Goal: Answer question/provide support: Share knowledge or assist other users

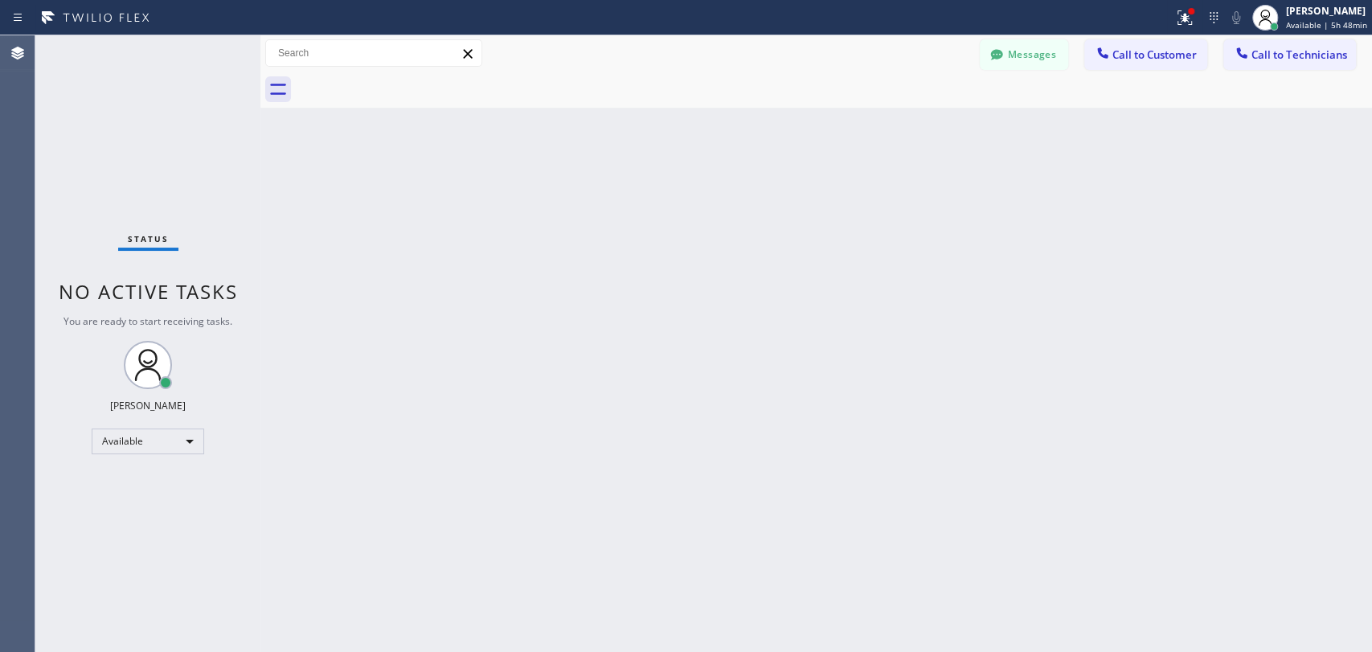
click at [1309, 66] on button "Call to Technicians" at bounding box center [1289, 54] width 133 height 31
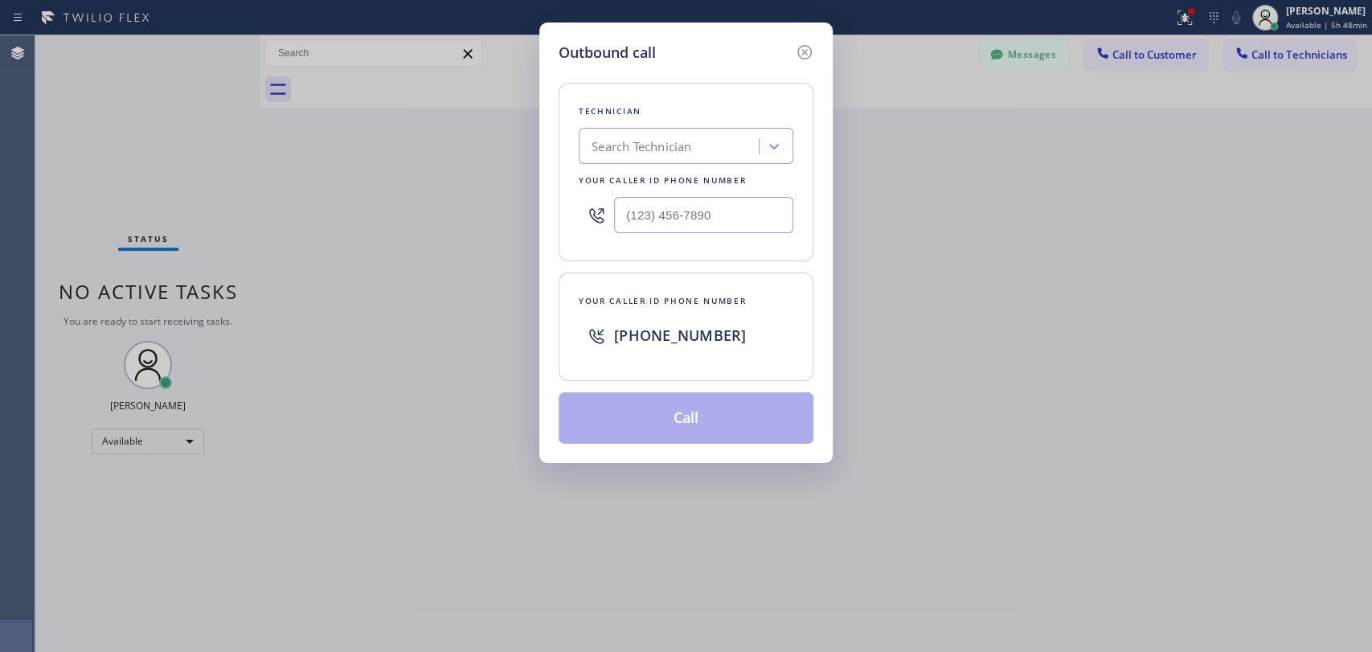
click at [739, 145] on div "Search Technician" at bounding box center [670, 147] width 175 height 28
type input "[PERSON_NAME]"
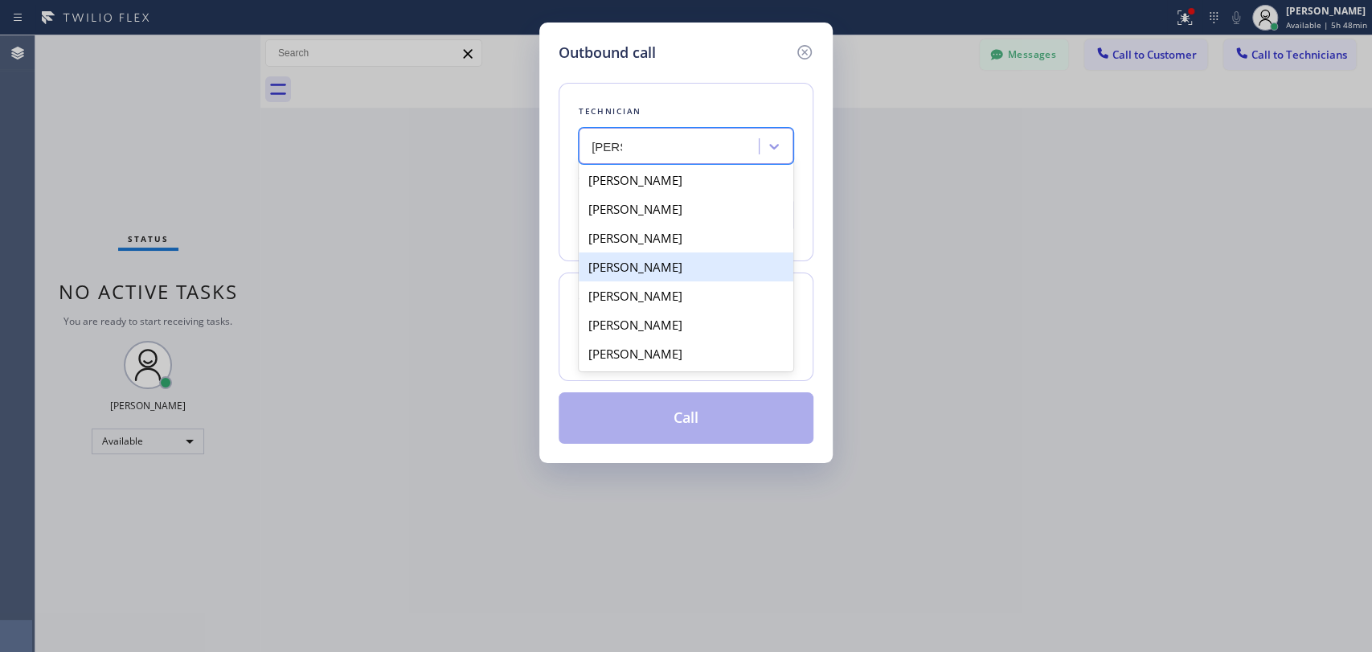
click at [657, 276] on div "[PERSON_NAME]" at bounding box center [686, 266] width 215 height 29
type input "[PHONE_NUMBER]"
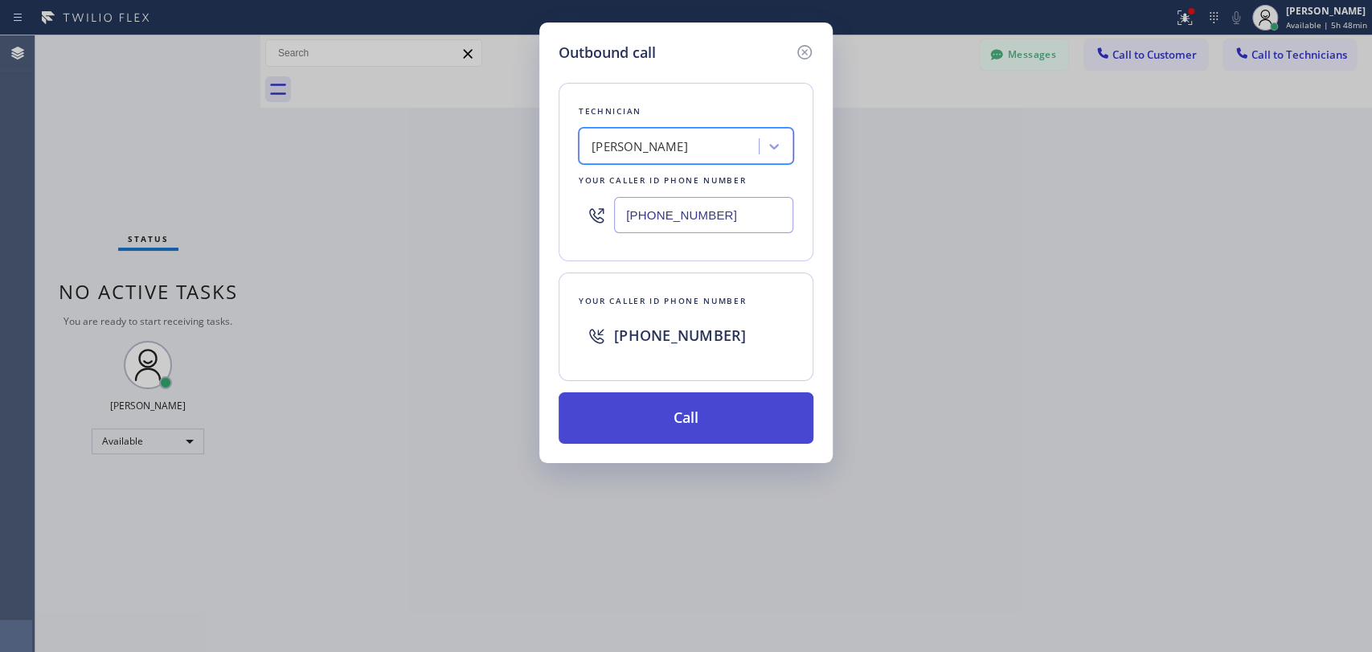
click at [695, 420] on button "Call" at bounding box center [686, 417] width 255 height 51
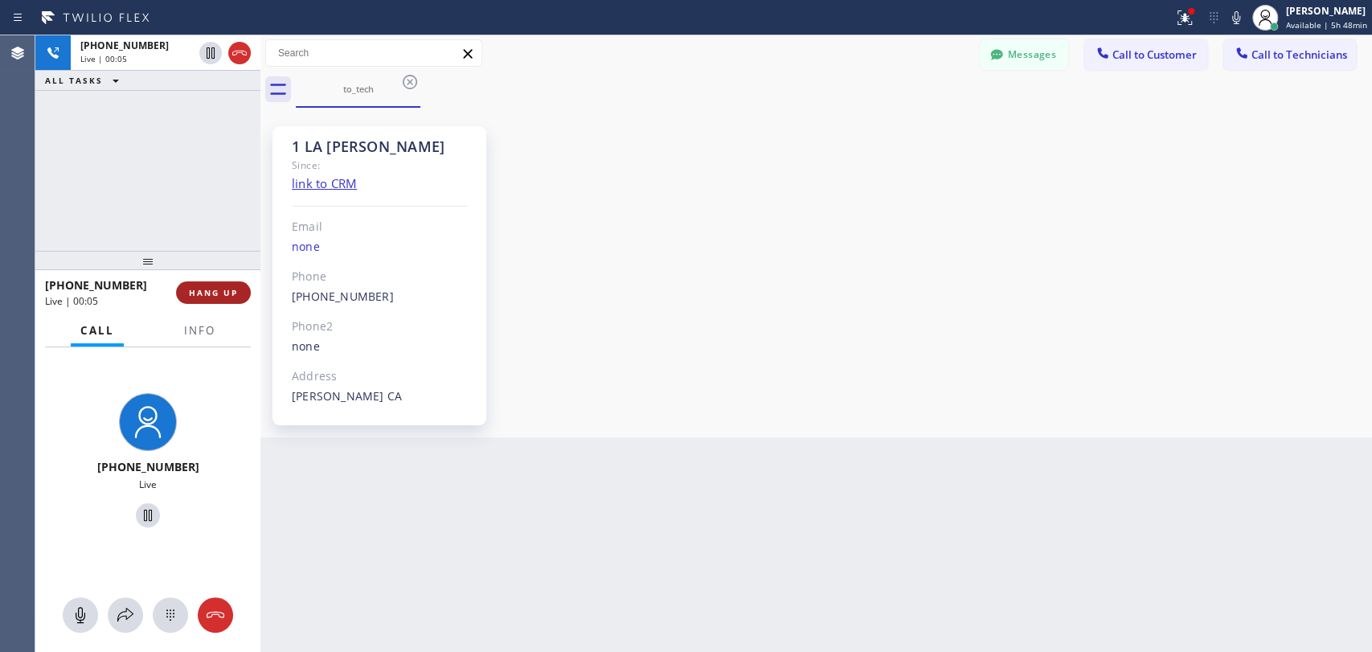
click at [206, 290] on span "HANG UP" at bounding box center [213, 292] width 49 height 11
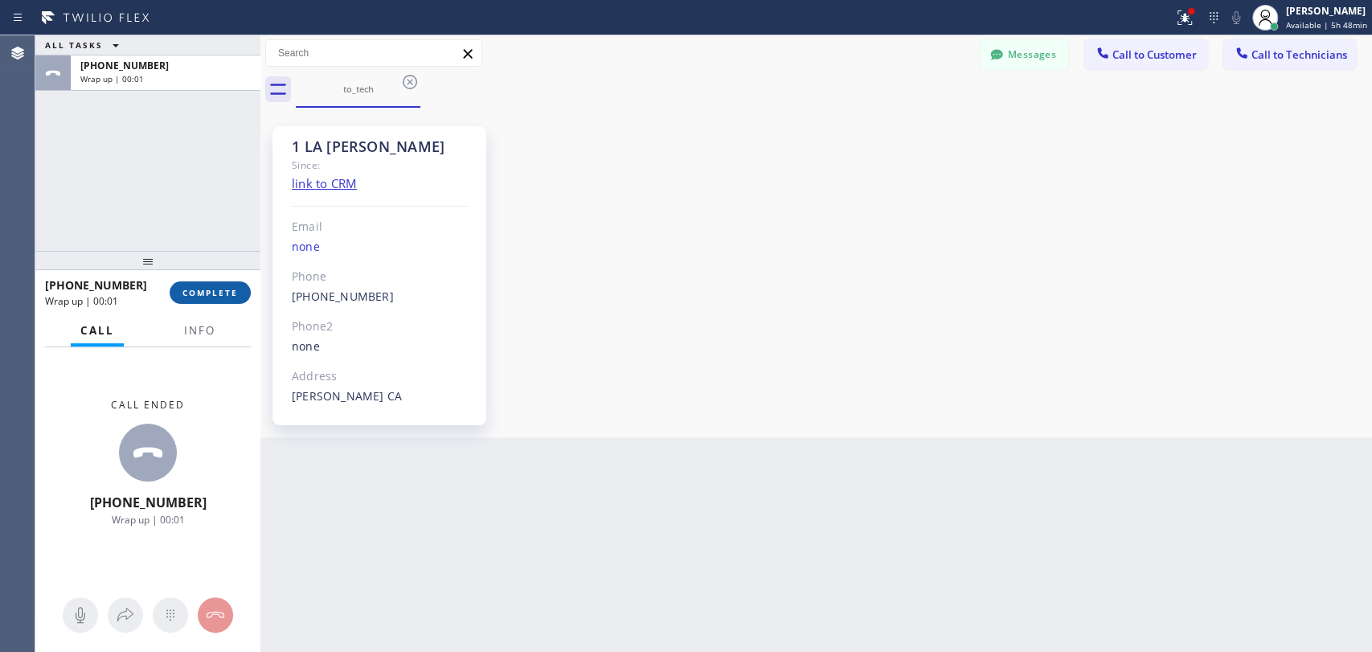
click at [225, 292] on span "COMPLETE" at bounding box center [209, 292] width 55 height 11
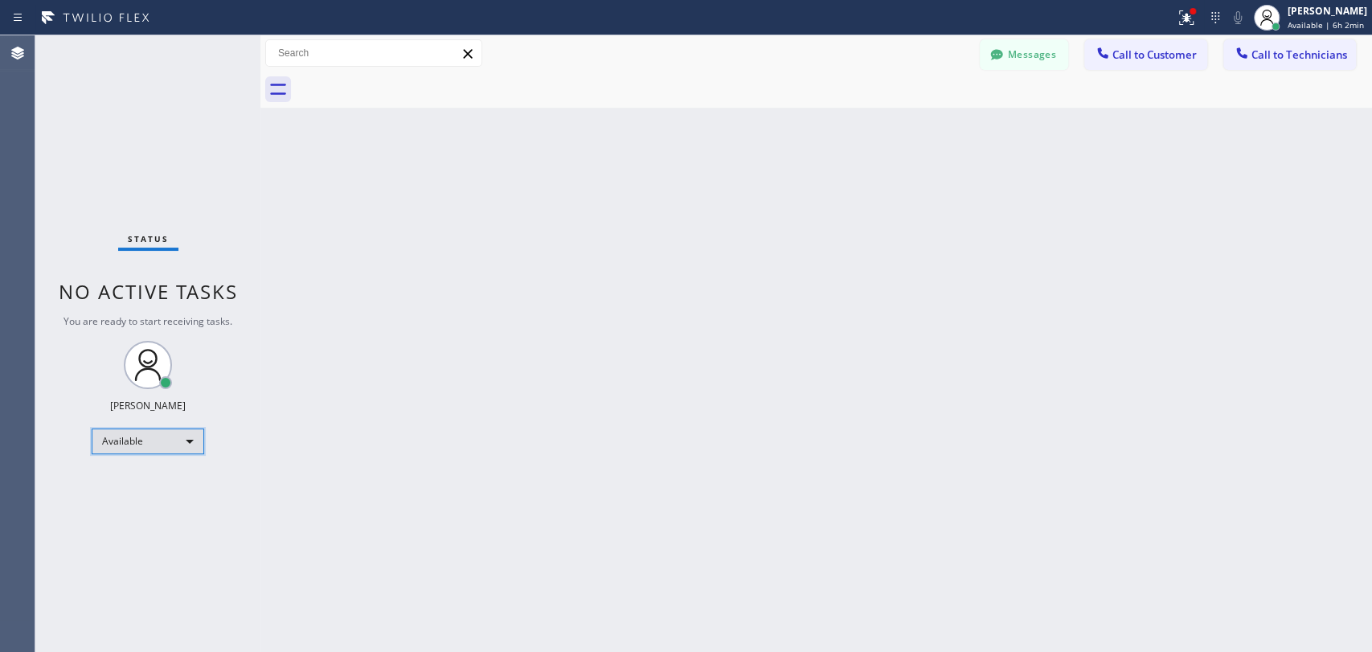
click at [137, 448] on div "Available" at bounding box center [148, 441] width 113 height 26
click at [135, 467] on li "Offline" at bounding box center [146, 461] width 109 height 19
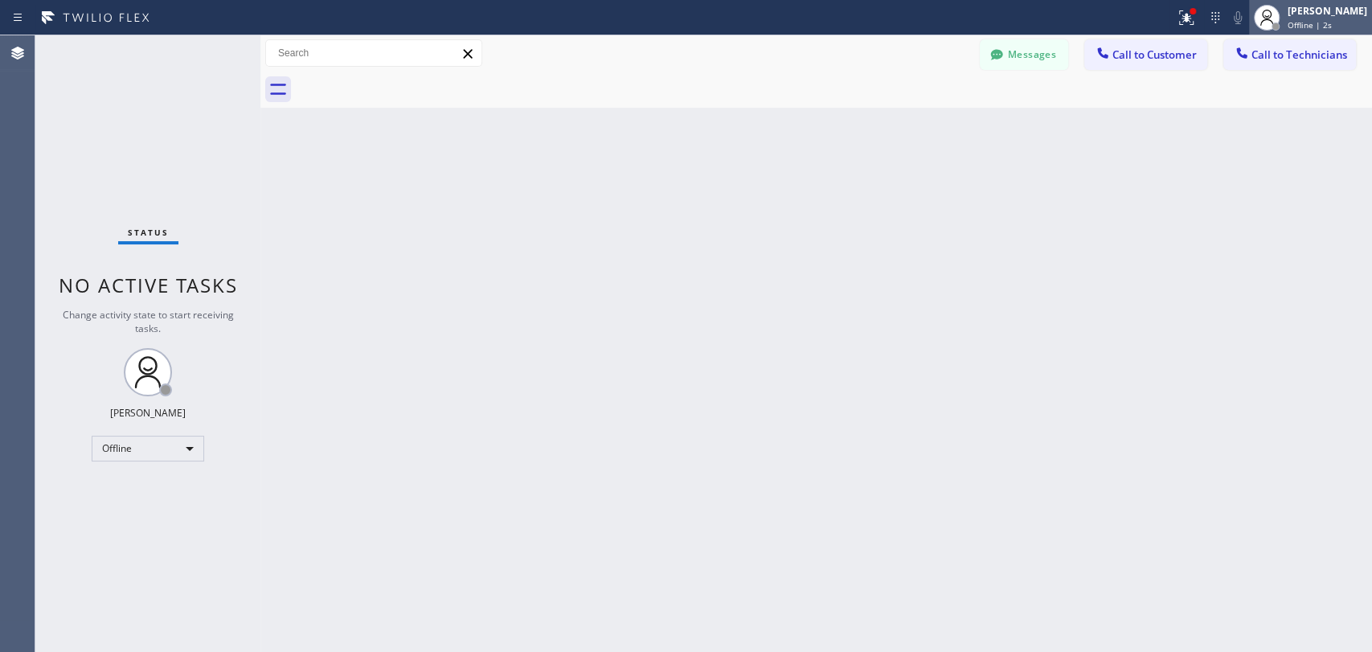
click at [1304, 28] on span "Offline | 2s" at bounding box center [1310, 24] width 44 height 11
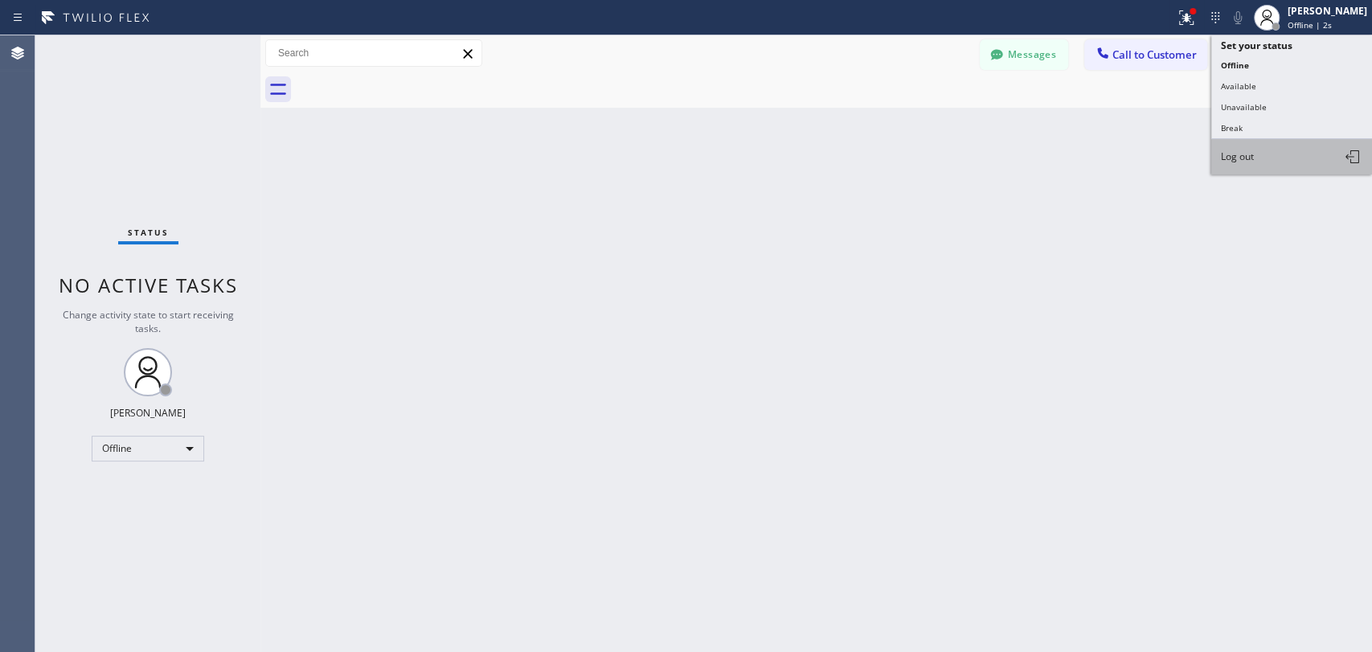
click at [1269, 149] on button "Log out" at bounding box center [1291, 156] width 161 height 35
